Goal: Task Accomplishment & Management: Complete application form

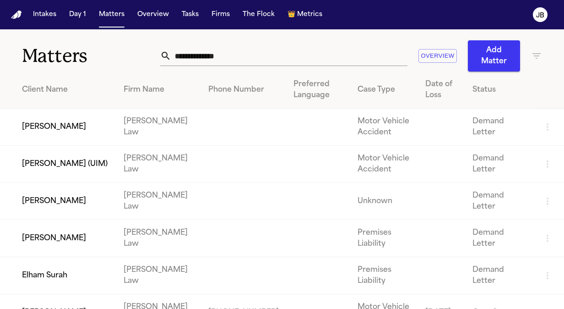
scroll to position [391, 0]
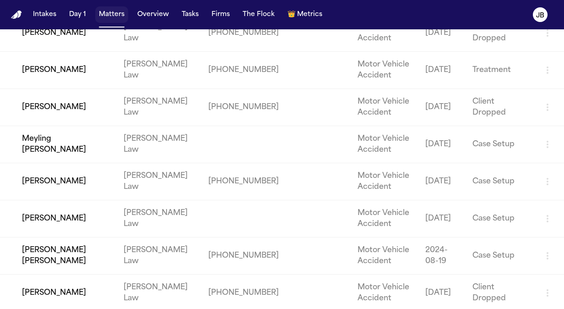
click at [107, 13] on button "Matters" at bounding box center [111, 14] width 33 height 16
click at [109, 11] on button "Matters" at bounding box center [111, 14] width 33 height 16
click at [111, 9] on button "Matters" at bounding box center [111, 14] width 33 height 16
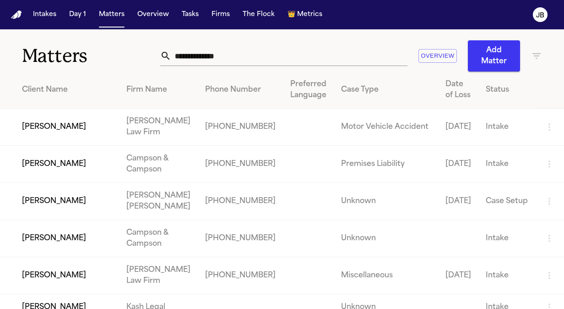
click at [217, 55] on input "text" at bounding box center [289, 56] width 236 height 20
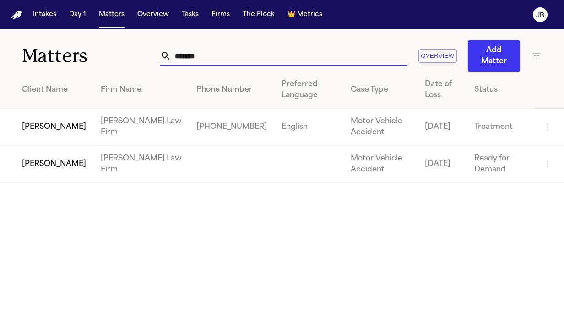
type input "*******"
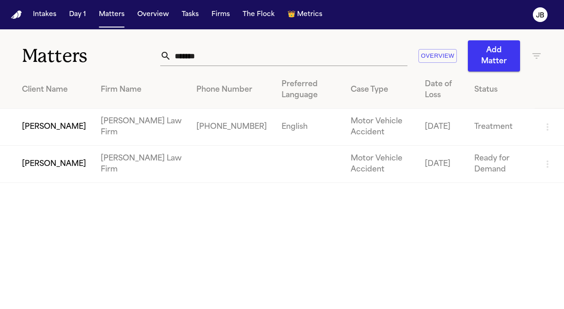
click at [47, 171] on td "[PERSON_NAME]" at bounding box center [46, 164] width 93 height 37
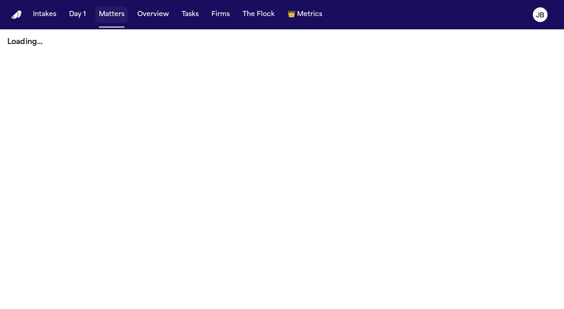
click at [109, 12] on button "Matters" at bounding box center [111, 14] width 33 height 16
click at [117, 16] on button "Matters" at bounding box center [111, 14] width 33 height 16
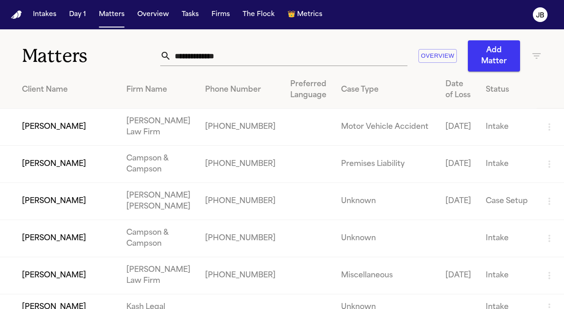
click at [227, 49] on input "text" at bounding box center [289, 56] width 236 height 20
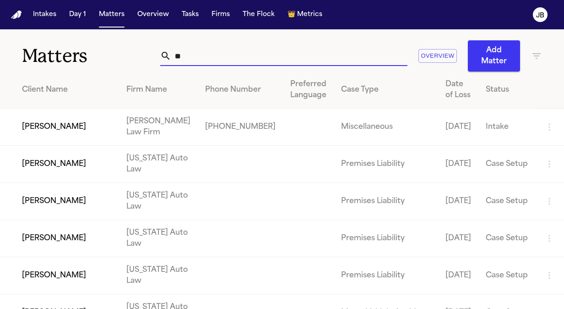
type input "*"
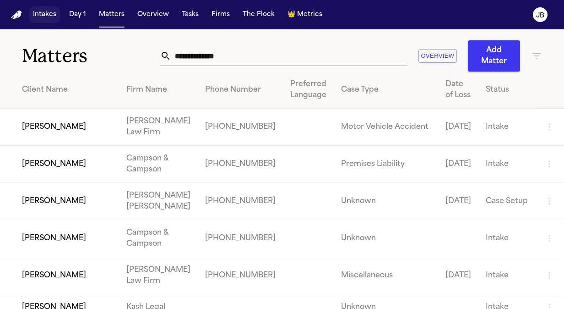
click at [39, 14] on button "Intakes" at bounding box center [44, 14] width 31 height 16
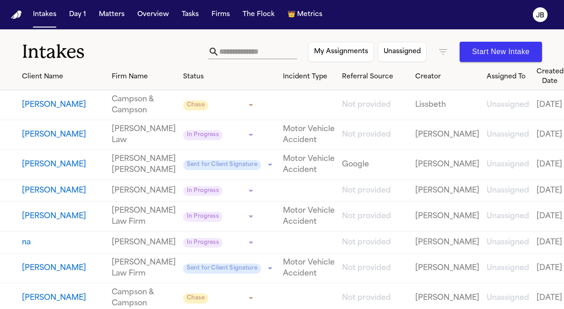
click at [227, 47] on input "text" at bounding box center [258, 51] width 78 height 15
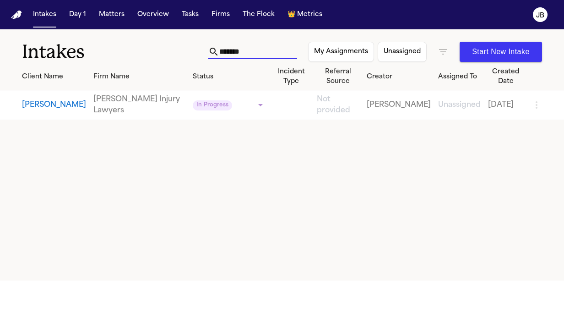
type input "*******"
click at [39, 101] on button "[PERSON_NAME]" at bounding box center [54, 104] width 64 height 11
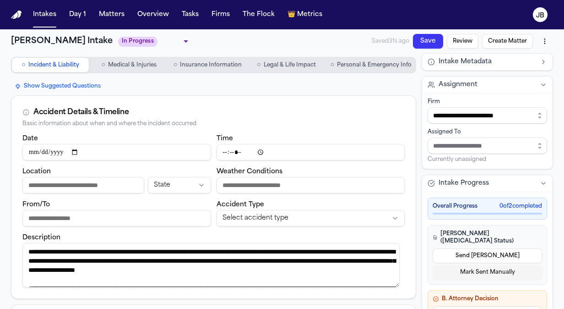
click at [223, 61] on span "Insurance Information" at bounding box center [211, 64] width 62 height 7
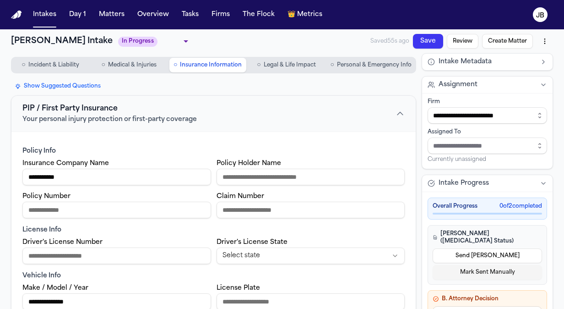
click at [74, 66] on span "Incident & Liability" at bounding box center [53, 64] width 51 height 7
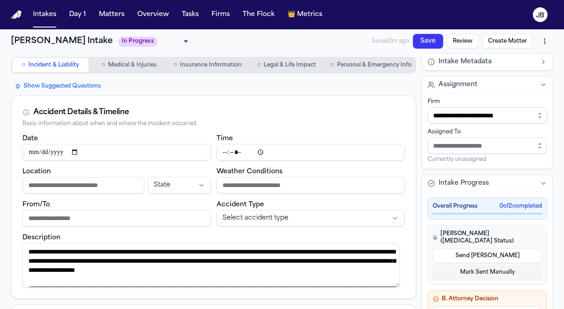
click at [124, 65] on span "Medical & Injuries" at bounding box center [132, 64] width 49 height 7
